Goal: Contribute content: Contribute content

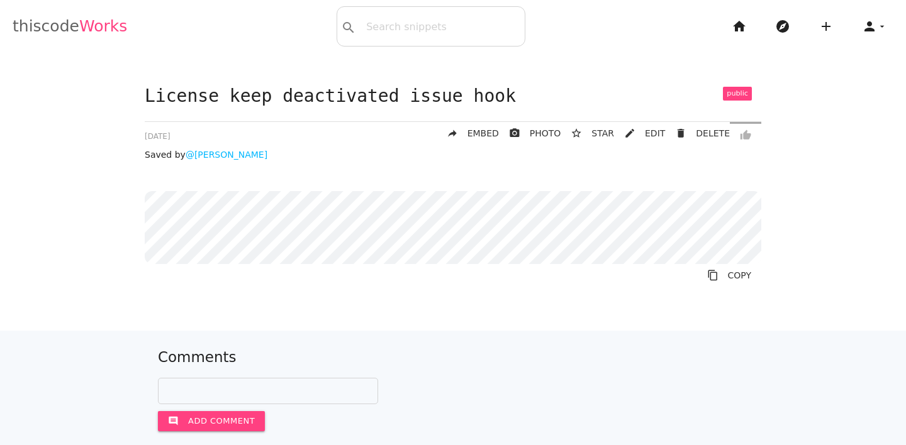
click at [64, 26] on link "thiscode Works" at bounding box center [70, 26] width 114 height 40
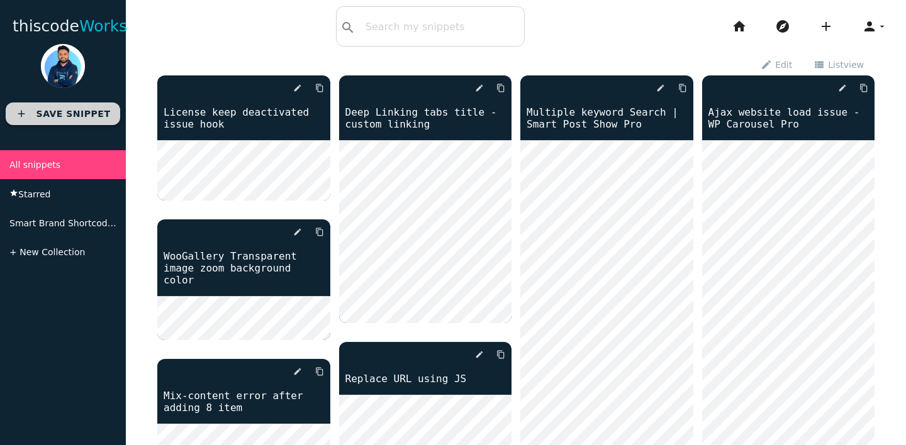
click at [57, 112] on b "Save Snippet" at bounding box center [73, 114] width 74 height 10
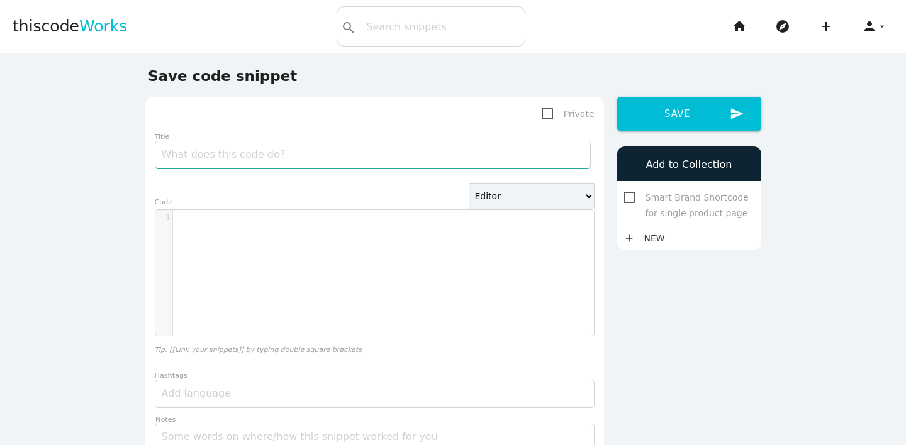
click at [212, 160] on input "Title" at bounding box center [373, 155] width 436 height 28
type input "Update cache clear time every 30 minutes - wooproductslider pro"
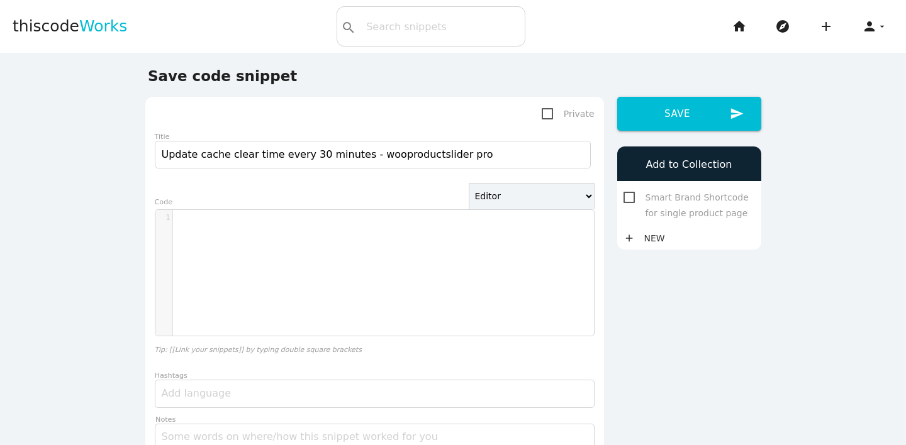
click at [280, 269] on div "​ x 1 ​" at bounding box center [383, 282] width 457 height 145
paste textarea "*/"
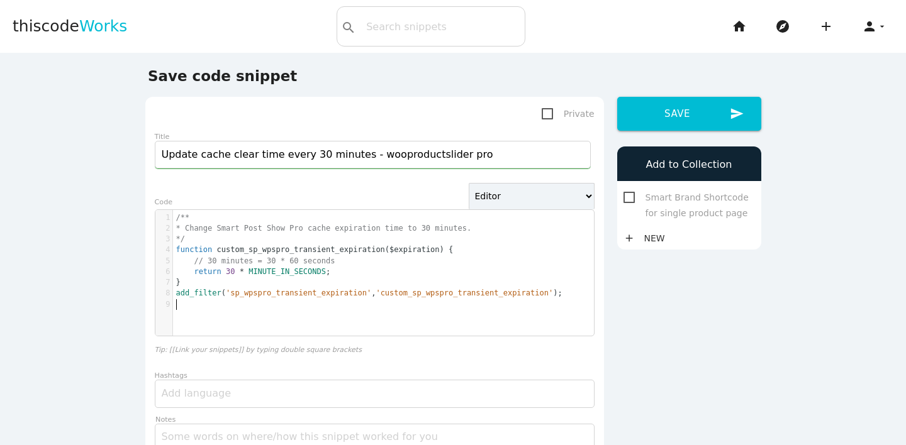
click at [198, 238] on pre "*/" at bounding box center [383, 239] width 421 height 11
type textarea "/** * Change Smart Post Show Pro cache expiration time to 30 minutes. */"
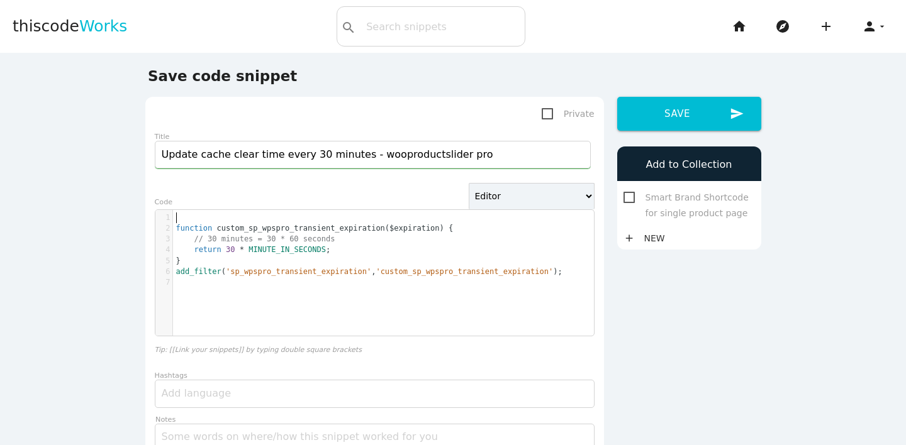
drag, startPoint x: 198, startPoint y: 238, endPoint x: 139, endPoint y: 199, distance: 70.8
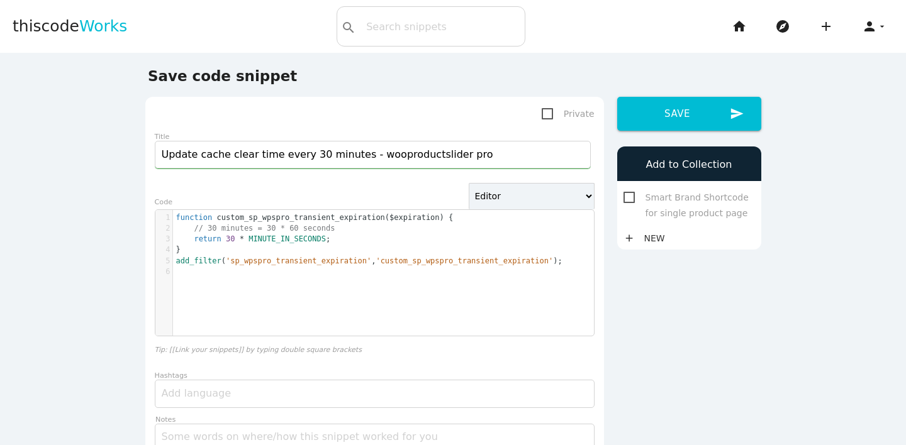
click at [342, 229] on pre "// 30 minutes = 30 * 60 seconds" at bounding box center [383, 228] width 421 height 11
type textarea "// 30 minutes = 30 * 60 seconds"
drag, startPoint x: 342, startPoint y: 229, endPoint x: 158, endPoint y: 228, distance: 183.6
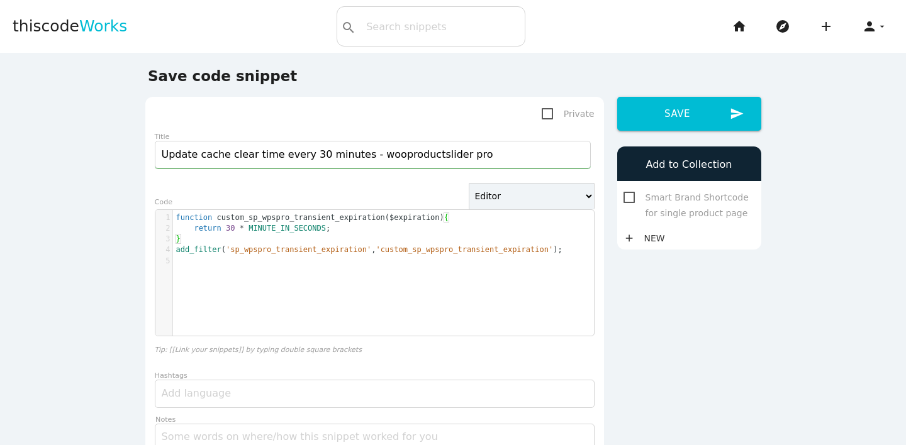
click at [215, 269] on div "x 1 function custom_sp_wpspro_transient_expiration ( $expiration ) { 2 return 3…" at bounding box center [383, 239] width 421 height 59
type textarea "function custom_sp_wpspro_transient_expiration( $expiration ) { return 30 * MIN…"
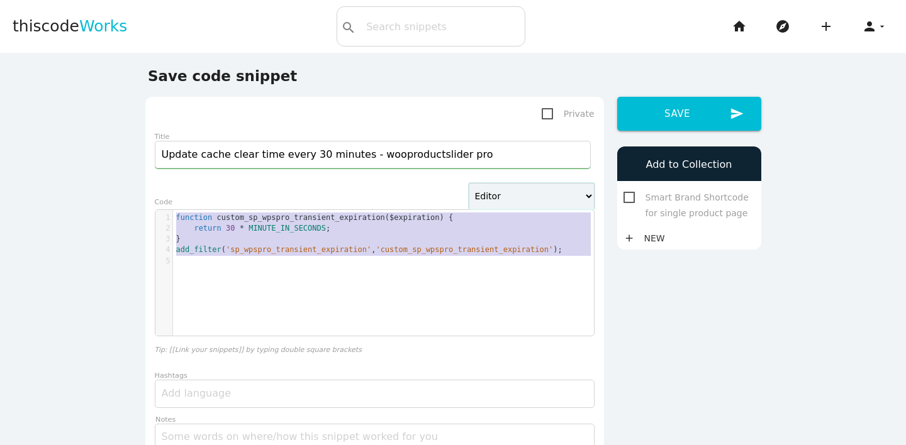
click at [515, 193] on select "Editor HTML Editor Javascript Editor PHP Editor Python Editor" at bounding box center [532, 196] width 126 height 26
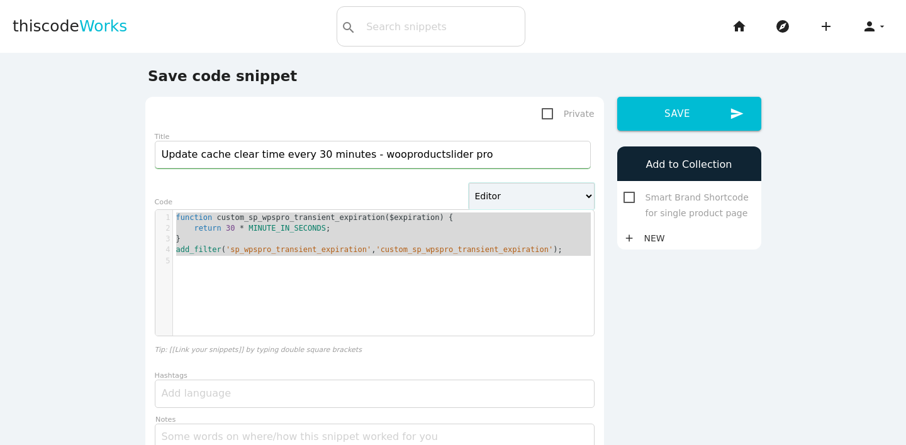
select select "php"
click at [469, 183] on select "Editor HTML Editor Javascript Editor PHP Editor Python Editor" at bounding box center [532, 196] width 126 height 26
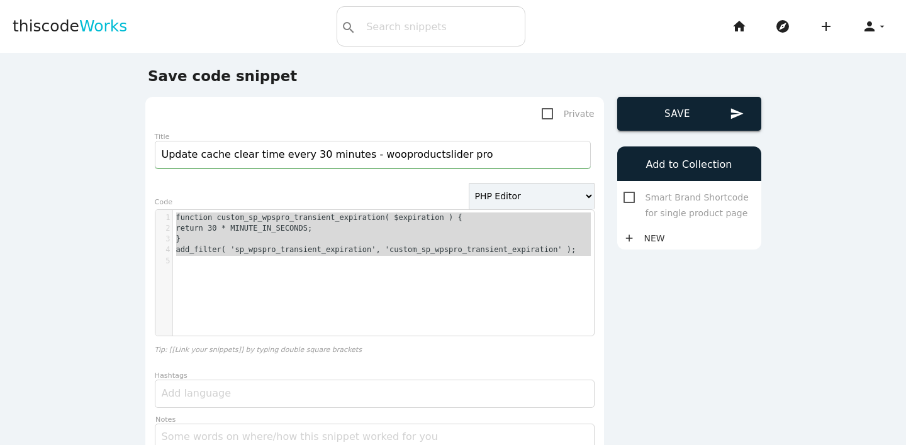
click at [691, 124] on button "send Save" at bounding box center [689, 114] width 144 height 34
